Goal: Information Seeking & Learning: Learn about a topic

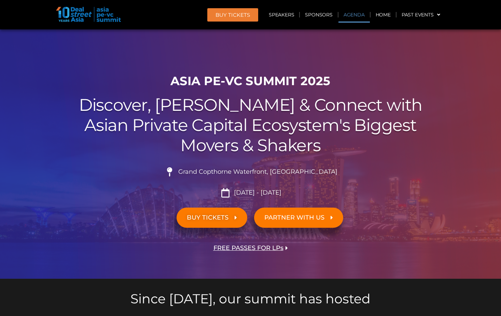
click at [347, 12] on link "Agenda" at bounding box center [354, 15] width 31 height 16
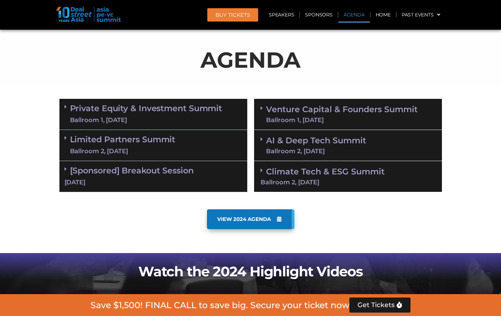
scroll to position [358, 0]
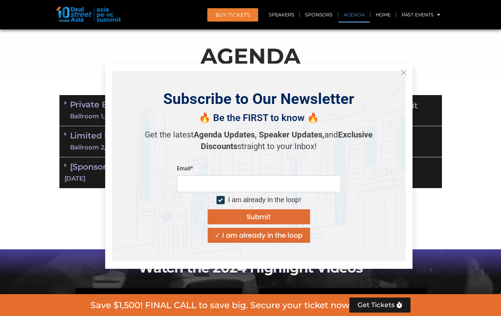
click at [407, 72] on button "Close" at bounding box center [403, 72] width 11 height 11
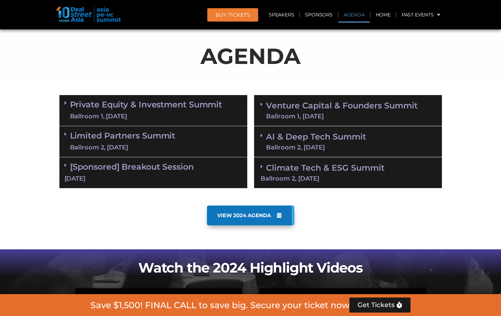
drag, startPoint x: 127, startPoint y: 229, endPoint x: 141, endPoint y: 219, distance: 17.2
click at [127, 229] on div "VIEW 2024 AGENDA" at bounding box center [251, 225] width 390 height 47
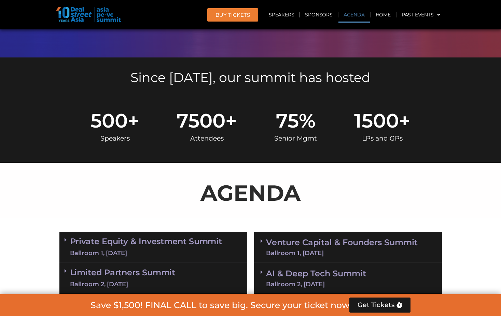
scroll to position [324, 0]
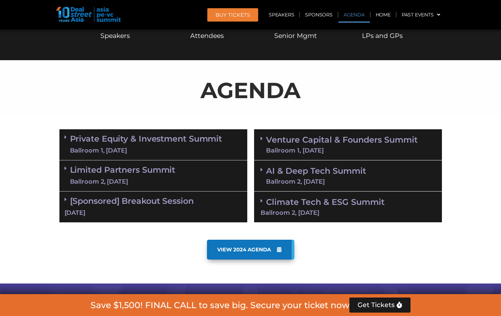
click at [143, 138] on link "Private Equity & Investment Summit Ballroom 1, [DATE]" at bounding box center [146, 144] width 152 height 21
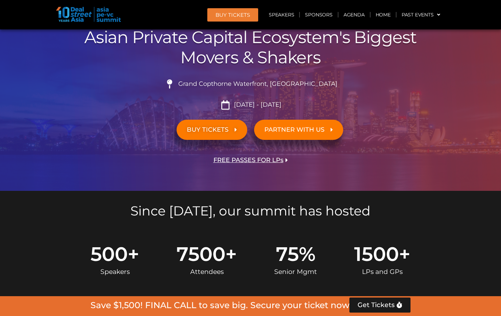
scroll to position [0, 0]
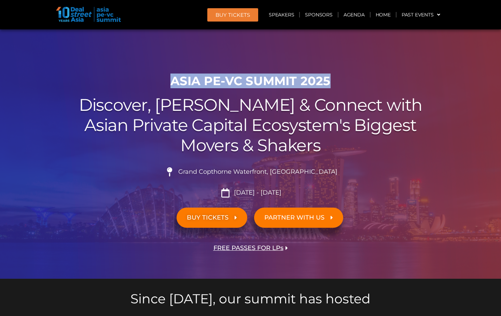
drag, startPoint x: 174, startPoint y: 78, endPoint x: 337, endPoint y: 85, distance: 163.2
click at [337, 85] on h1 "ASIA PE-VC Summit 2025" at bounding box center [250, 81] width 383 height 14
drag, startPoint x: 337, startPoint y: 85, endPoint x: 302, endPoint y: 81, distance: 34.4
copy h1 "ASIA PE-VC Summit 2025"
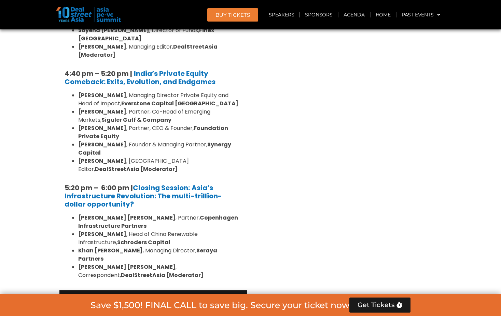
scroll to position [1333, 0]
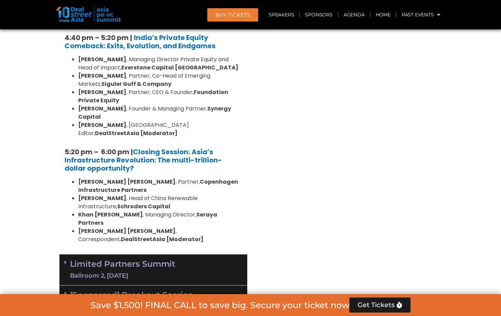
click at [69, 259] on span at bounding box center [67, 262] width 5 height 6
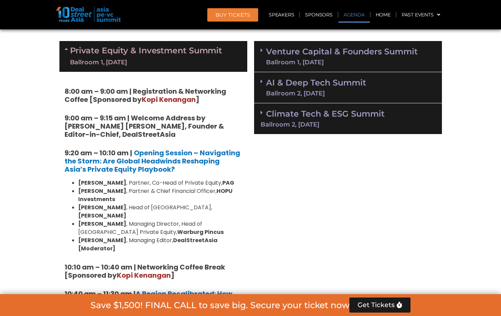
scroll to position [342, 0]
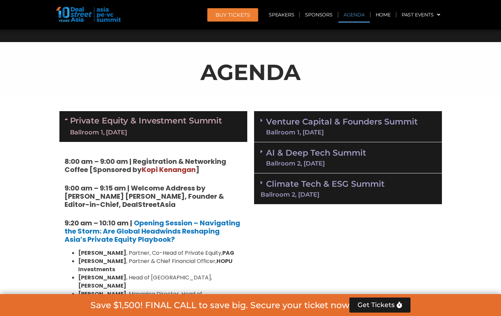
click at [308, 152] on link "AI & Deep Tech Summit Ballroom 2, [DATE]" at bounding box center [316, 158] width 100 height 18
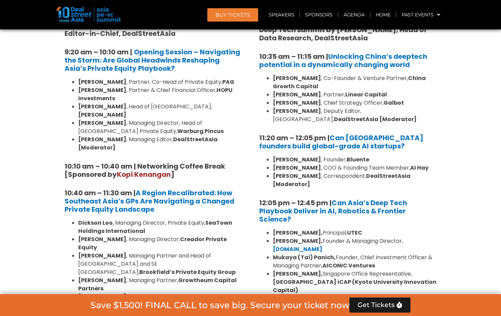
scroll to position [649, 0]
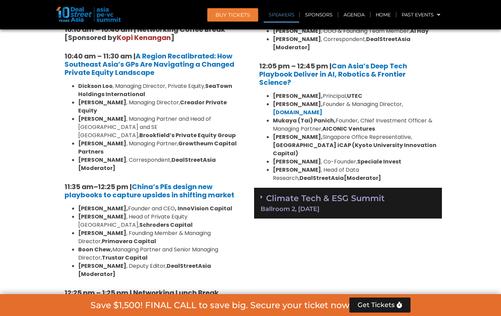
click at [314, 195] on div "Climate Tech & ESG Summit Ballroom 2, [DATE]" at bounding box center [348, 203] width 188 height 31
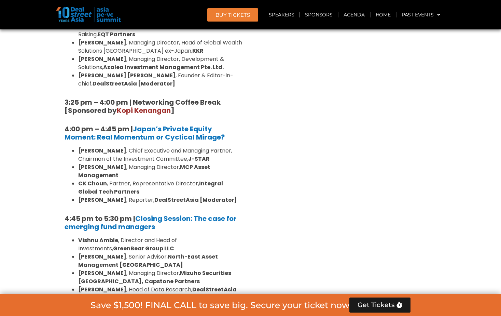
scroll to position [2085, 0]
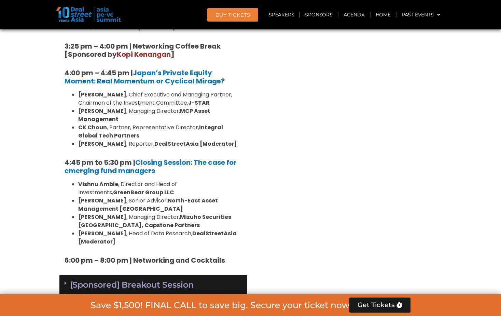
click at [151, 280] on link "[Sponsored] Breakout Session [DATE]" at bounding box center [154, 290] width 178 height 21
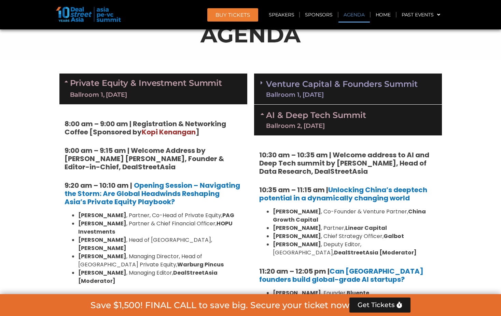
scroll to position [376, 0]
